Goal: Information Seeking & Learning: Find specific fact

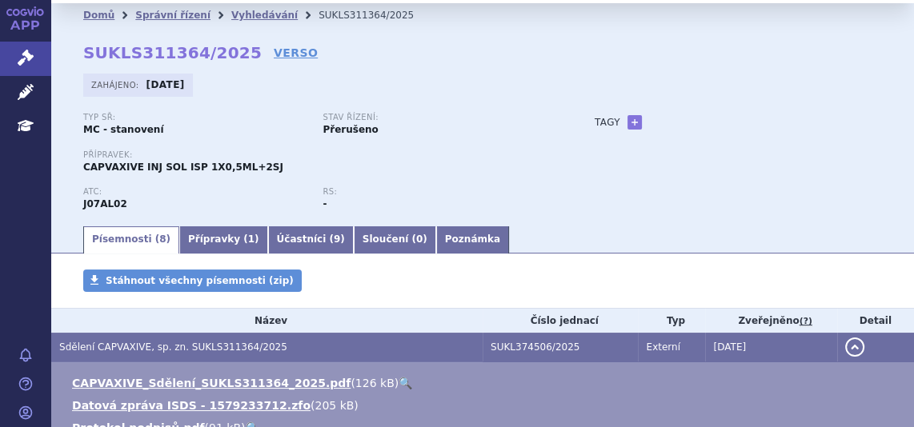
scroll to position [24, 0]
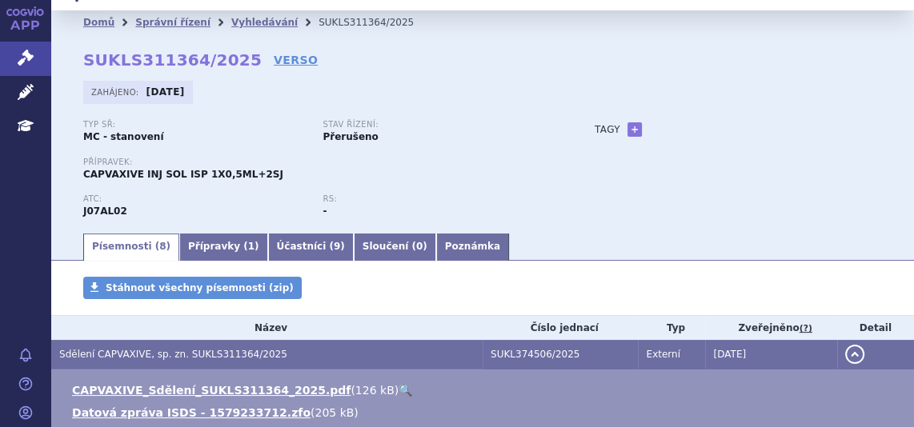
click at [239, 14] on li "Vyhledávání" at bounding box center [274, 22] width 87 height 24
click at [241, 21] on link "Vyhledávání" at bounding box center [264, 22] width 66 height 11
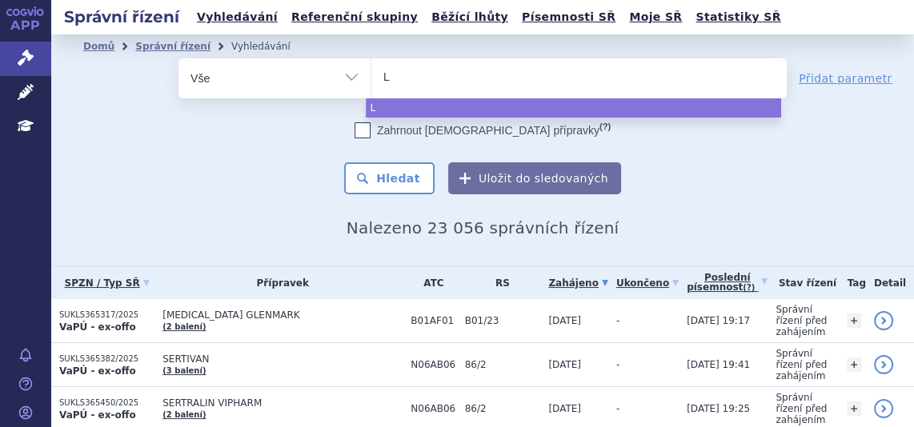
type input "Ly"
type input "Lyn"
type input "Lynp"
type input "Lynpa"
type input "Lynparz"
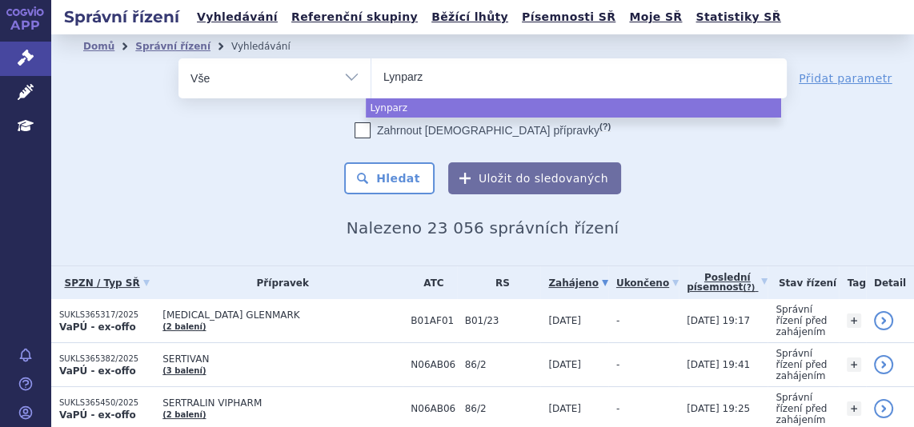
type input "Lynparza"
select select "Lynparza"
click at [391, 180] on button "Hledat" at bounding box center [389, 178] width 90 height 32
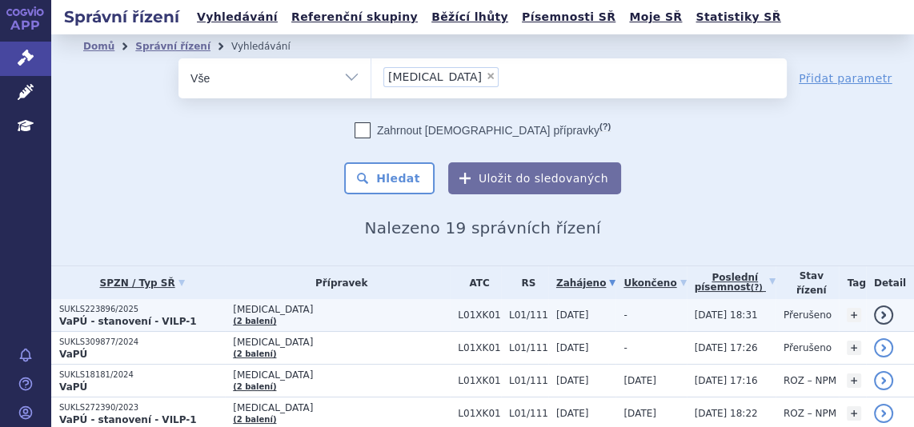
scroll to position [121, 0]
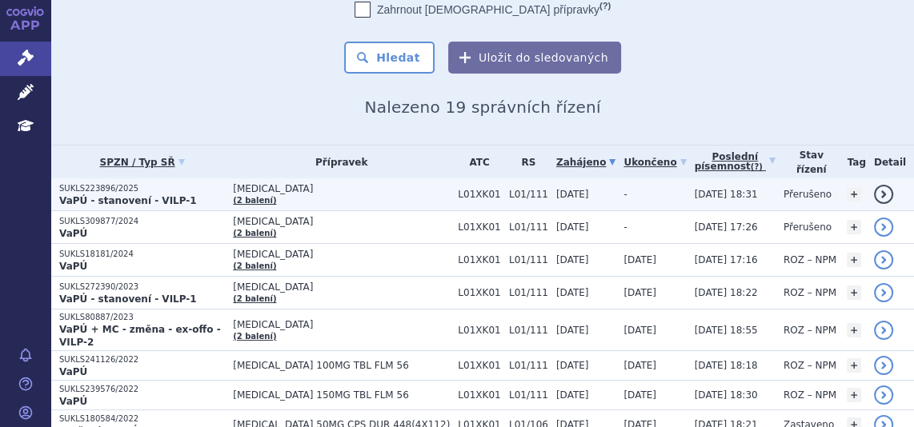
click at [109, 189] on p "SUKLS223896/2025" at bounding box center [142, 188] width 166 height 11
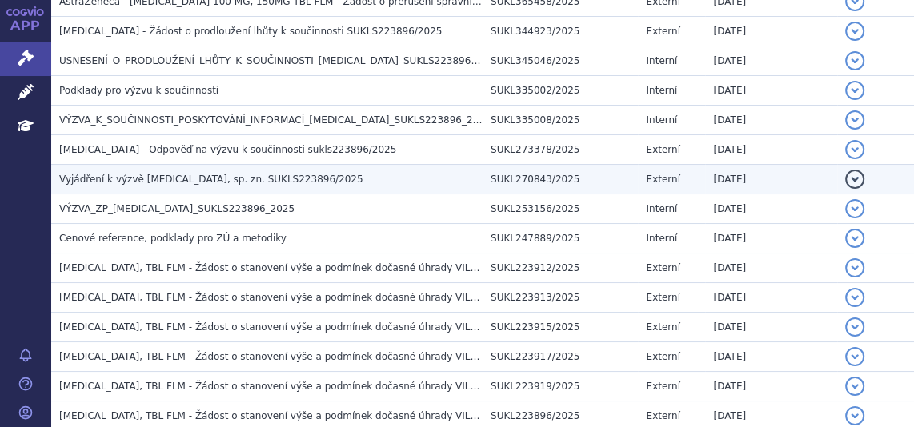
scroll to position [509, 0]
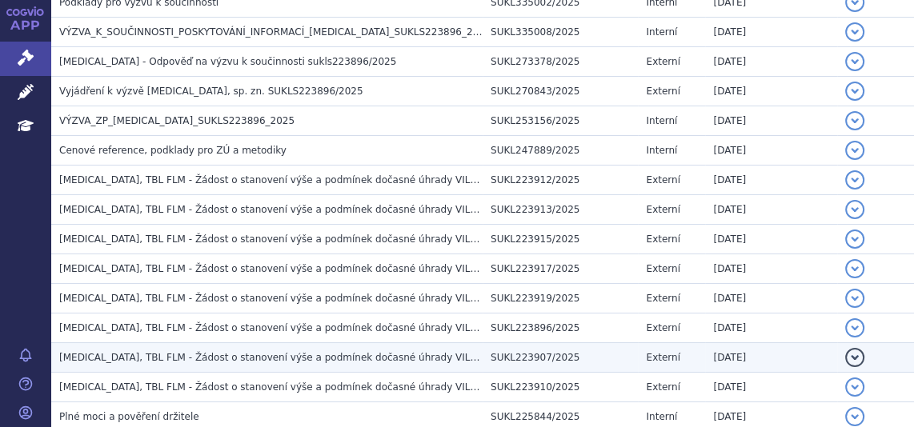
click at [162, 355] on span "LYNPARZA, TBL FLM - Žádost o stanovení výše a podmínek dočasné úhrady VILP_OT (…" at bounding box center [295, 357] width 473 height 11
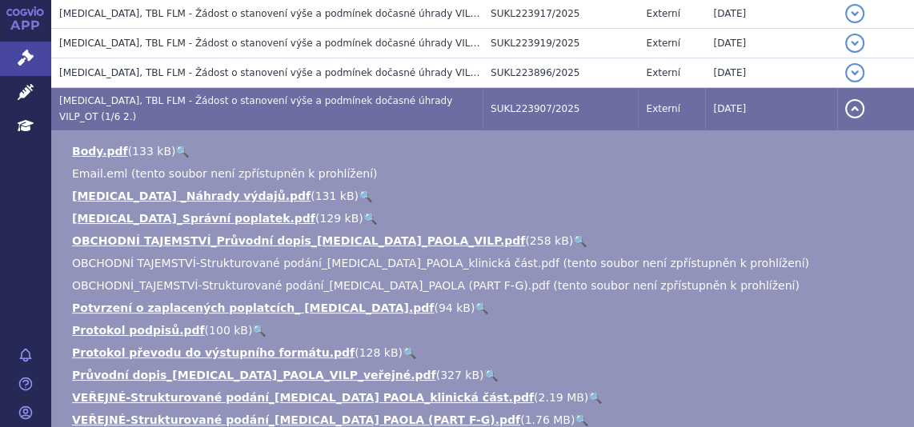
scroll to position [776, 0]
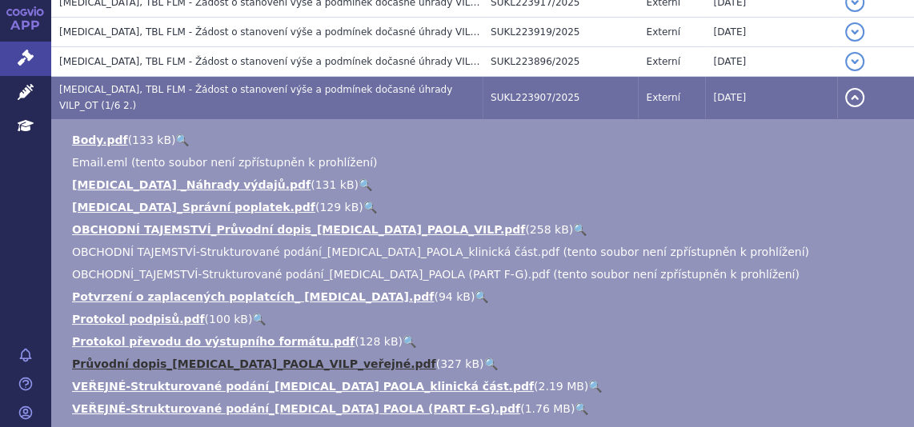
click at [196, 358] on link "Průvodní dopis_LYNPARZA_PAOLA_VILP_veřejné.pdf" at bounding box center [254, 364] width 364 height 13
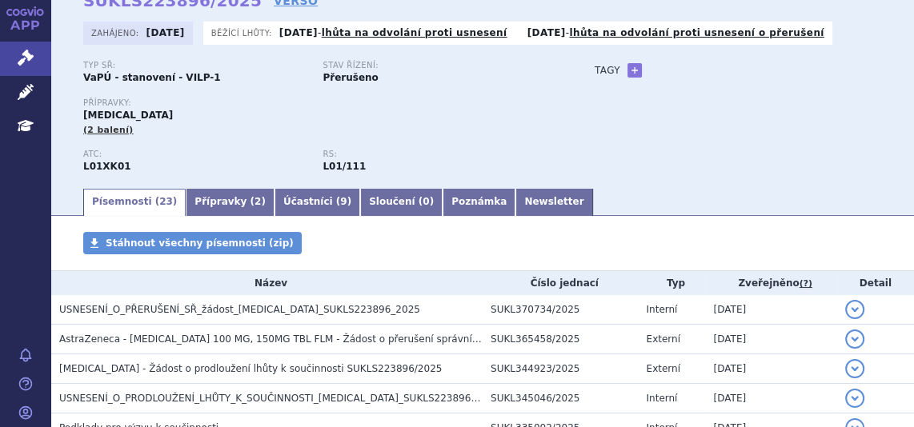
scroll to position [0, 0]
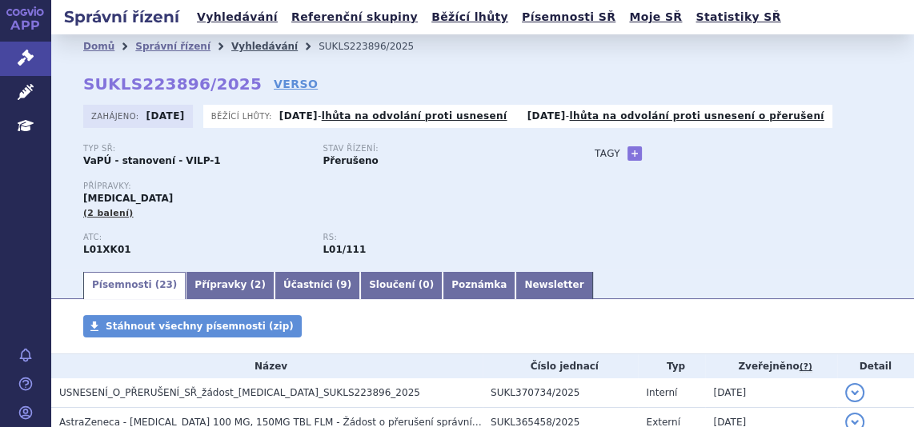
click at [232, 46] on link "Vyhledávání" at bounding box center [264, 46] width 66 height 11
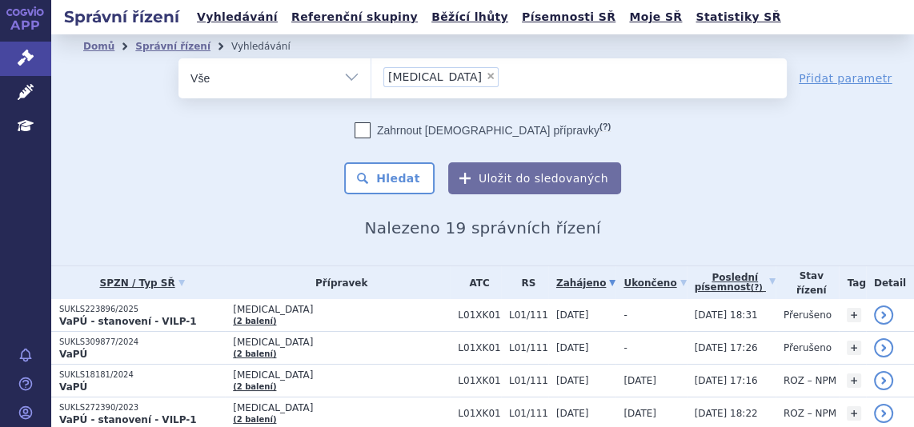
click at [486, 74] on span "×" at bounding box center [491, 76] width 10 height 10
click at [371, 74] on select "Lynparza" at bounding box center [371, 78] width 1 height 40
select select
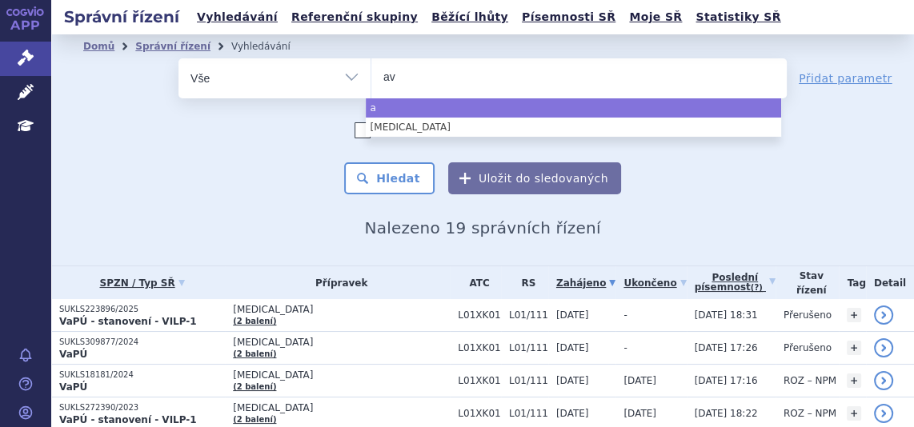
type input "ava"
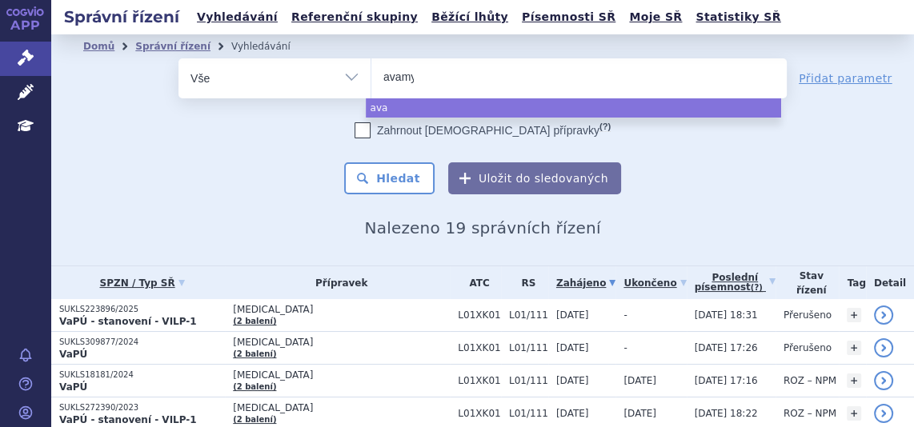
type input "avamys"
select select "[MEDICAL_DATA]"
click at [406, 174] on button "Hledat" at bounding box center [389, 178] width 90 height 32
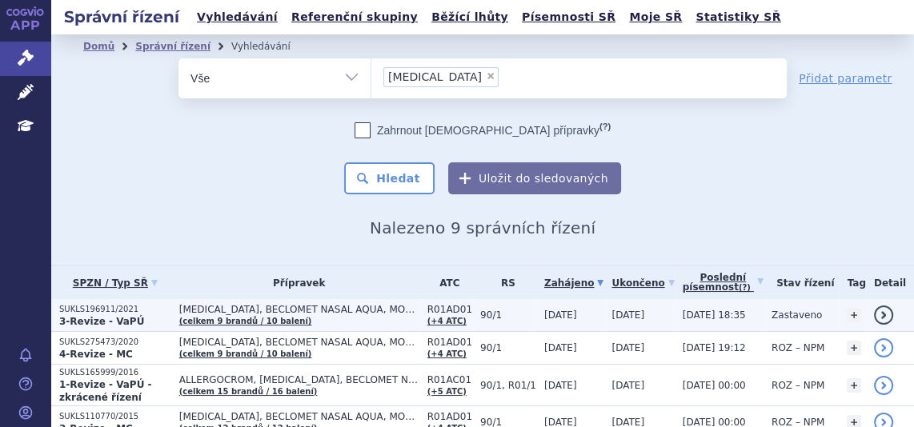
click at [94, 307] on p "SUKLS196911/2021" at bounding box center [115, 309] width 112 height 11
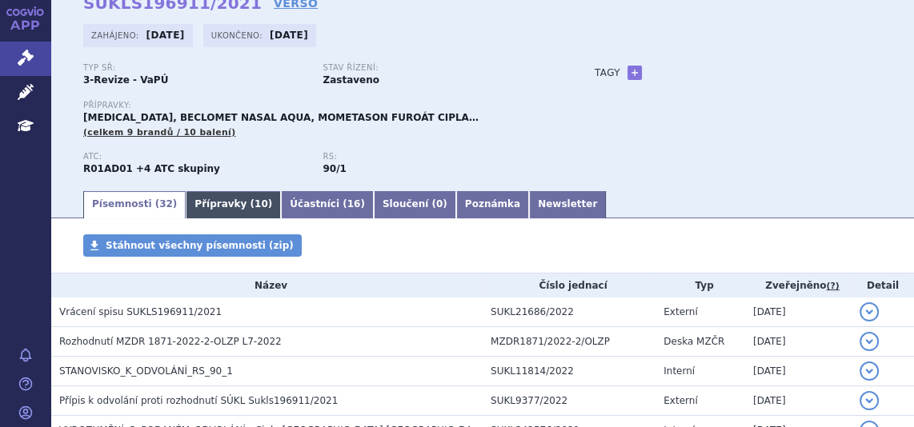
scroll to position [97, 0]
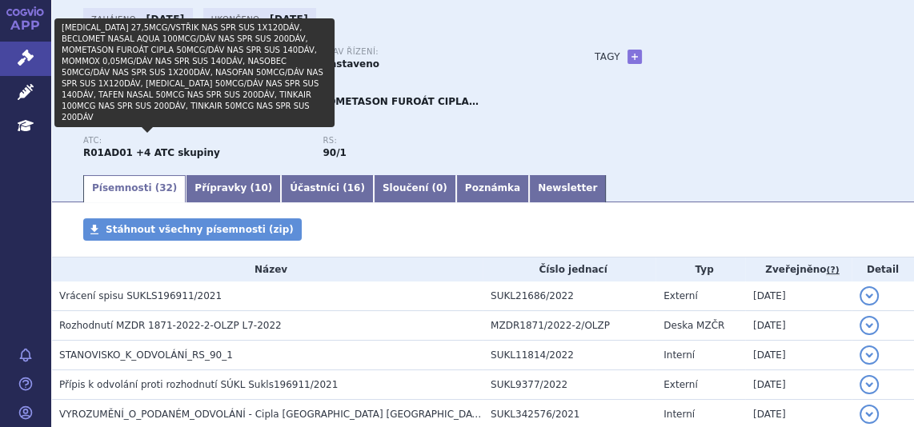
click at [138, 114] on span "(celkem 9 brandů / 10 balení)" at bounding box center [159, 116] width 153 height 10
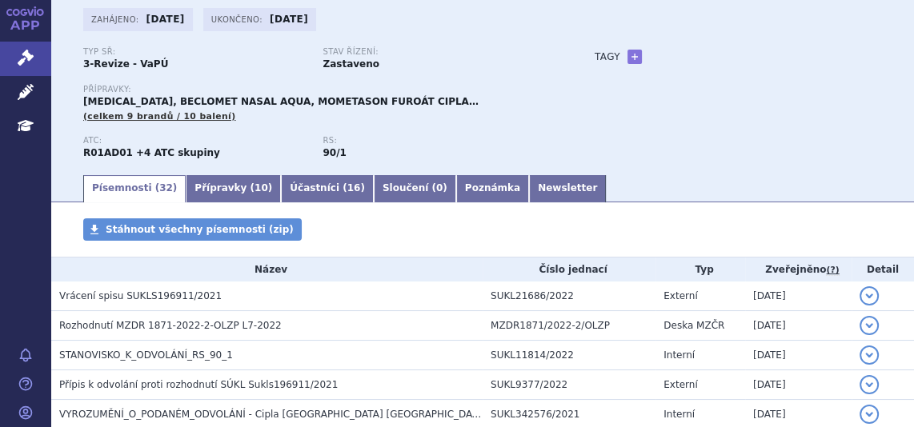
click at [141, 118] on span "(celkem 9 brandů / 10 balení)" at bounding box center [159, 116] width 153 height 10
click at [142, 115] on span "(celkem 9 brandů / 10 balení)" at bounding box center [159, 116] width 153 height 10
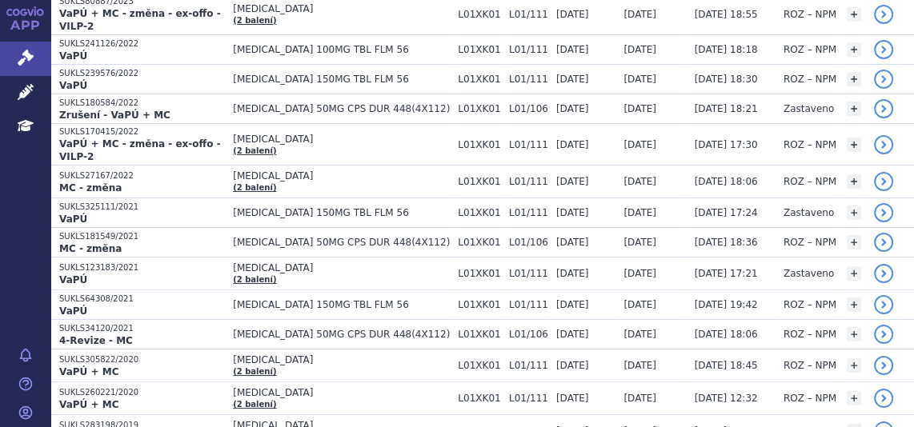
scroll to position [339, 0]
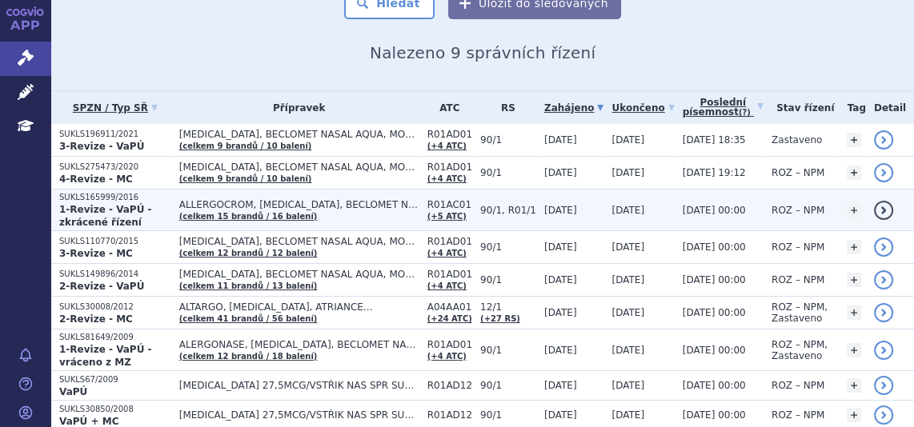
scroll to position [166, 0]
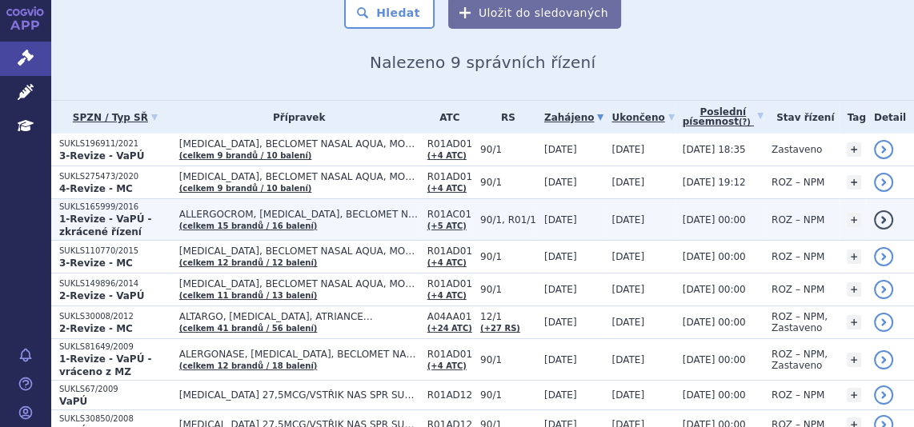
click at [247, 206] on td "ALLERGOCROM, [MEDICAL_DATA], BECLOMET NASAL AQUA… (celkem 15 brandů / 16 balení)" at bounding box center [295, 220] width 248 height 42
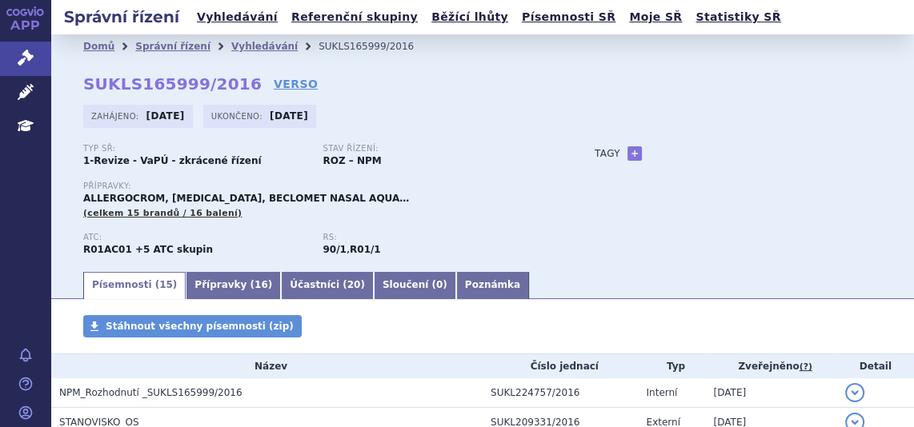
scroll to position [291, 0]
